Goal: Find specific page/section: Find specific page/section

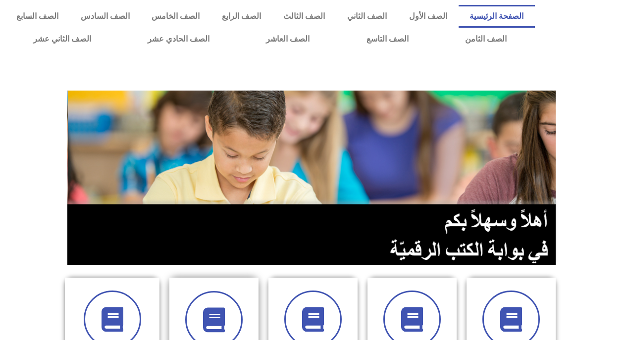
click at [244, 292] on div at bounding box center [214, 319] width 62 height 57
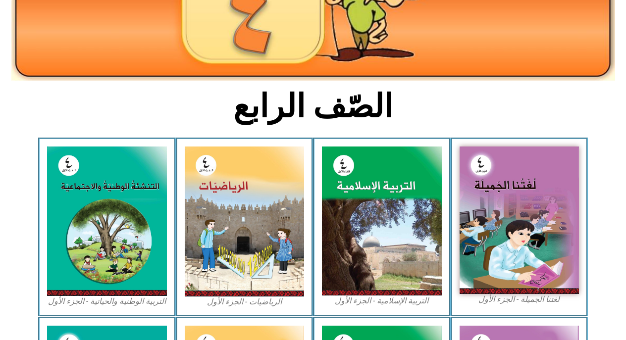
scroll to position [170, 0]
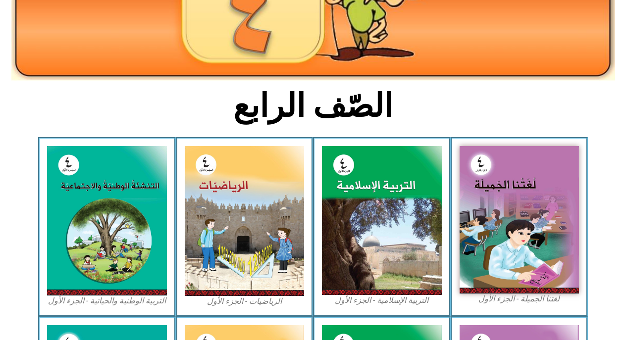
click at [244, 292] on img at bounding box center [245, 221] width 120 height 150
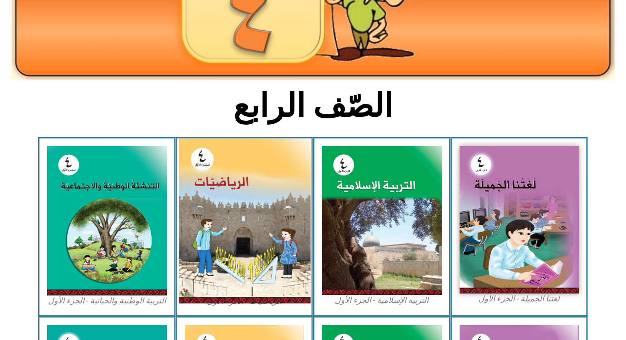
click at [250, 245] on img at bounding box center [244, 221] width 132 height 165
click at [232, 185] on img at bounding box center [244, 221] width 132 height 165
click at [232, 187] on img at bounding box center [244, 221] width 132 height 165
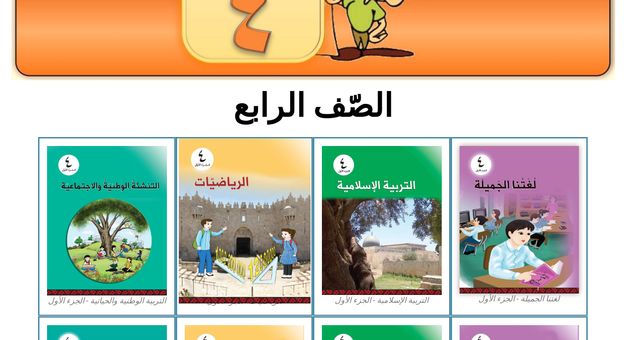
click at [232, 187] on img at bounding box center [244, 221] width 132 height 165
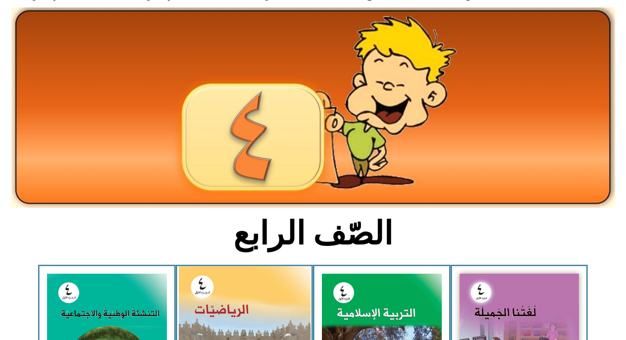
scroll to position [0, 0]
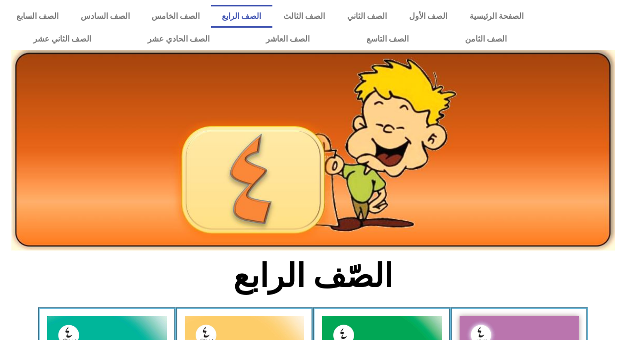
click at [266, 2] on div "الصفحة الرئيسية الصف الأول الصف الثاني الصف الثالث الصف الرابع الصف الخامس الصف…" at bounding box center [270, 27] width 540 height 55
click at [265, 16] on link "الصف الرابع" at bounding box center [241, 16] width 61 height 23
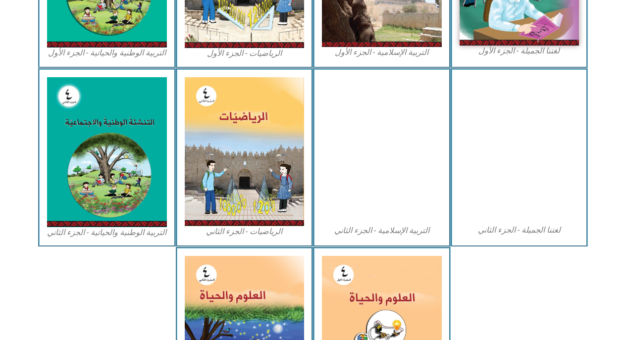
scroll to position [426, 0]
